Goal: Check status

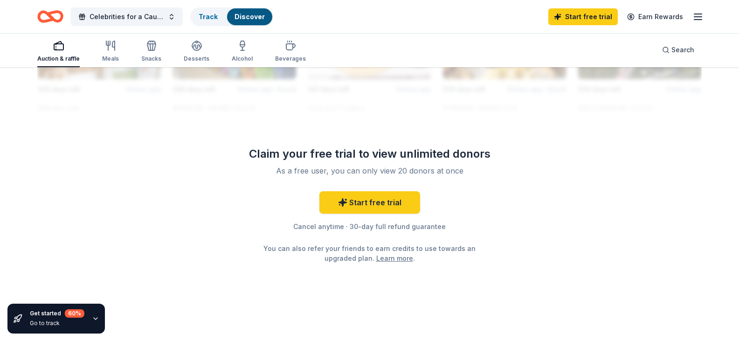
scroll to position [1005, 0]
click at [51, 45] on div "button" at bounding box center [58, 45] width 42 height 11
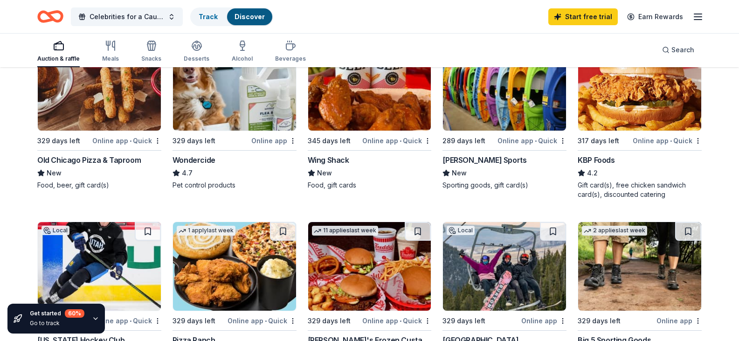
scroll to position [373, 0]
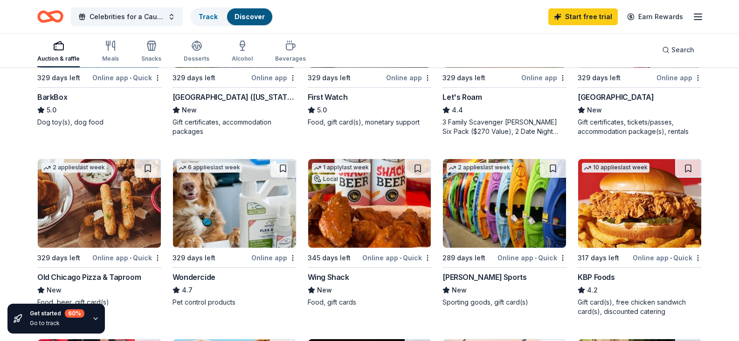
click at [694, 17] on icon "button" at bounding box center [697, 16] width 11 height 11
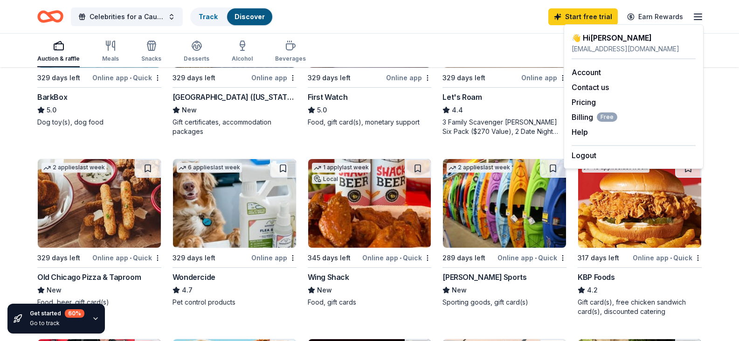
click at [453, 14] on div "Celebrities for a Cause Back the Blue Track Discover Start free trial Earn Rewa…" at bounding box center [369, 17] width 664 height 22
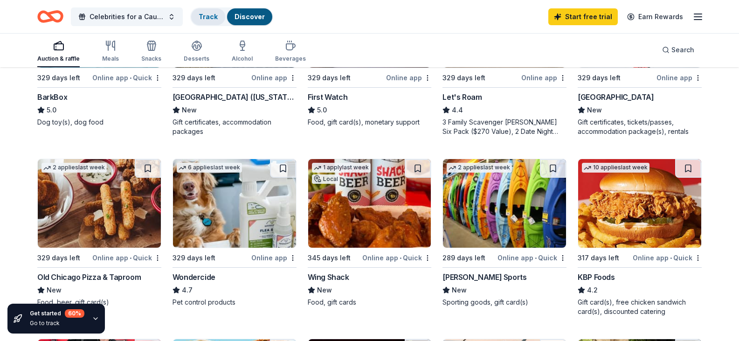
click at [208, 19] on link "Track" at bounding box center [208, 17] width 19 height 8
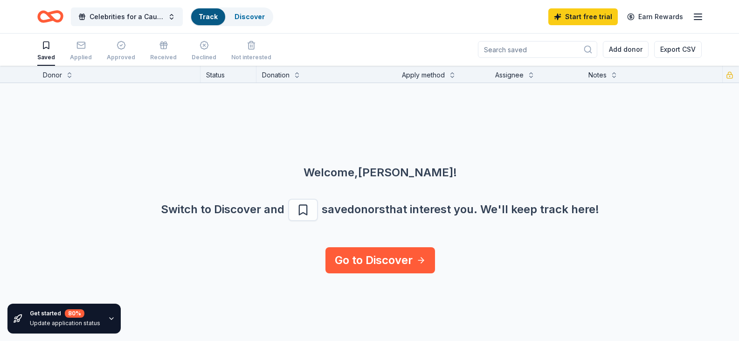
scroll to position [0, 0]
click at [83, 52] on div "Applied" at bounding box center [81, 51] width 22 height 21
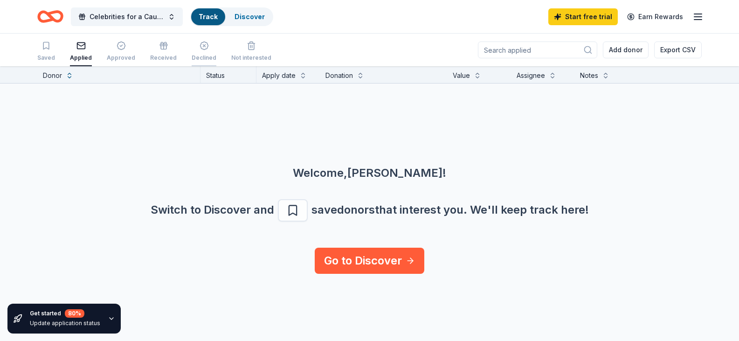
click at [200, 59] on div "Declined" at bounding box center [204, 57] width 25 height 7
click at [45, 53] on div "Saved" at bounding box center [46, 51] width 18 height 21
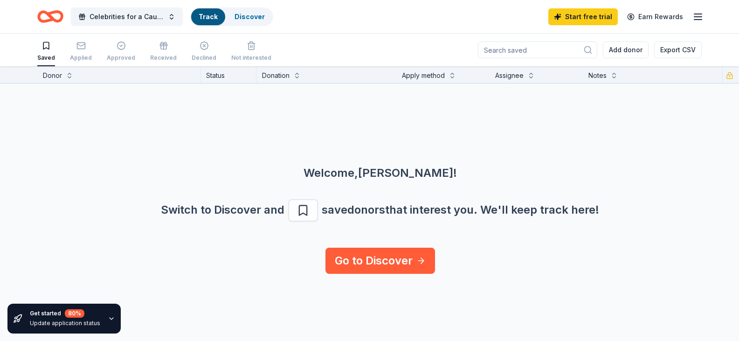
click at [66, 46] on div "Saved Applied Approved Received Declined Not interested" at bounding box center [154, 51] width 234 height 29
click at [50, 75] on div "Donor" at bounding box center [52, 75] width 19 height 11
click at [48, 12] on icon "Home" at bounding box center [50, 17] width 26 height 22
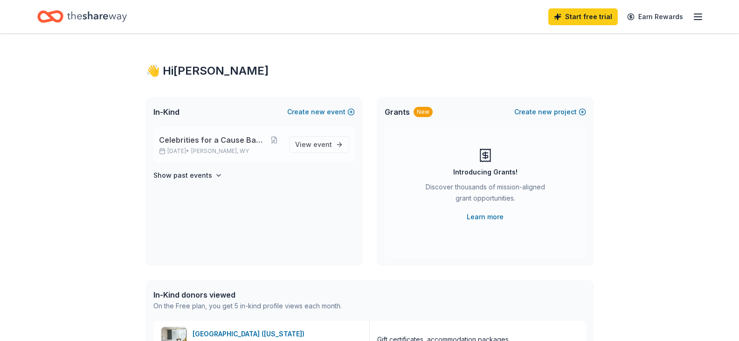
click at [219, 145] on span "Celebrities for a Cause Back the Blue" at bounding box center [213, 139] width 108 height 11
